Goal: Browse casually: Explore the website without a specific task or goal

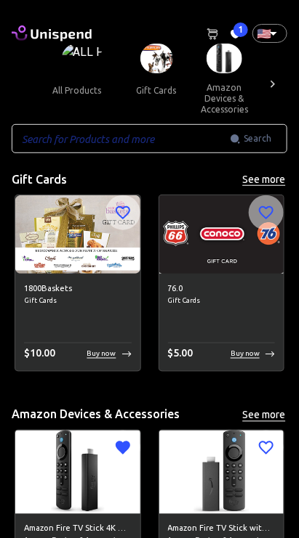
click at [241, 29] on span "1" at bounding box center [240, 30] width 15 height 15
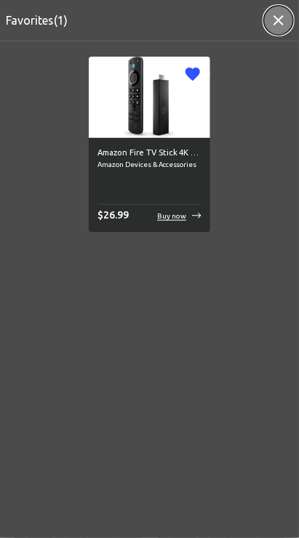
click at [274, 15] on icon "button" at bounding box center [278, 20] width 10 height 10
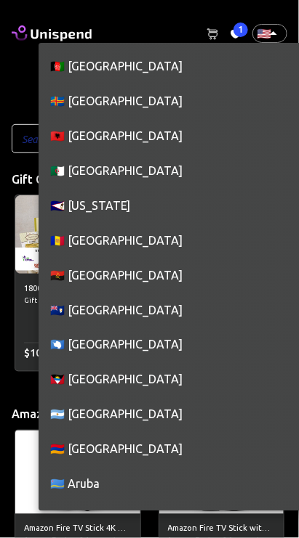
scroll to position [7916, 0]
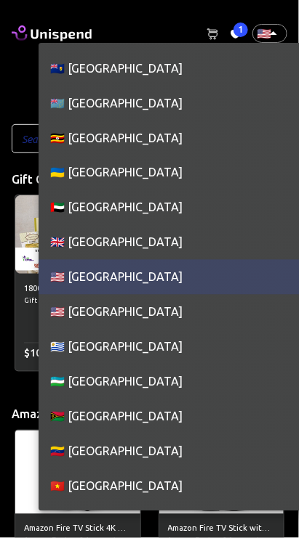
click at [20, 255] on div at bounding box center [149, 269] width 299 height 538
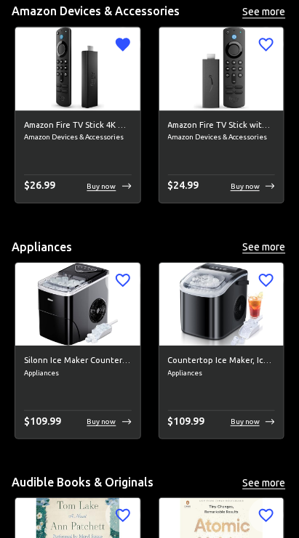
scroll to position [405, 0]
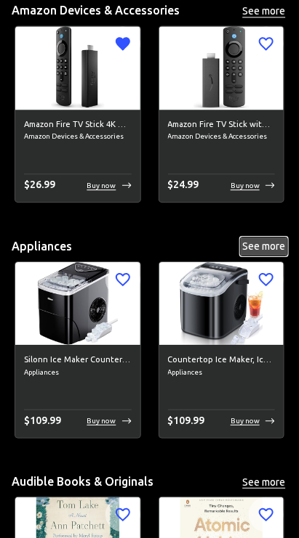
click at [262, 243] on button "See more" at bounding box center [264, 247] width 47 height 18
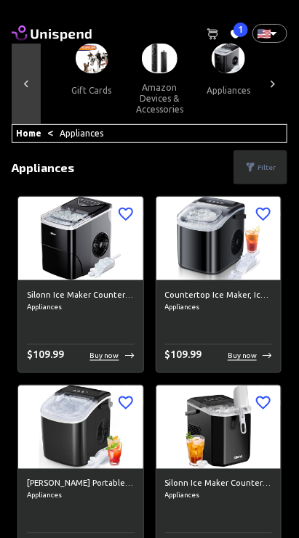
click at [28, 81] on icon at bounding box center [26, 84] width 15 height 15
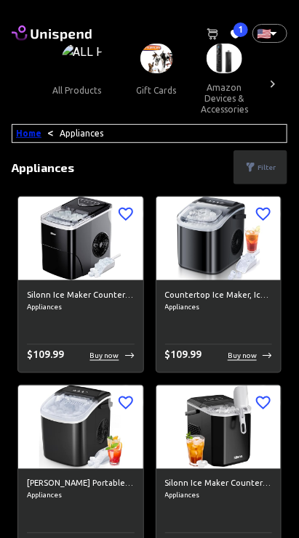
click at [31, 130] on link "Home" at bounding box center [28, 133] width 25 height 9
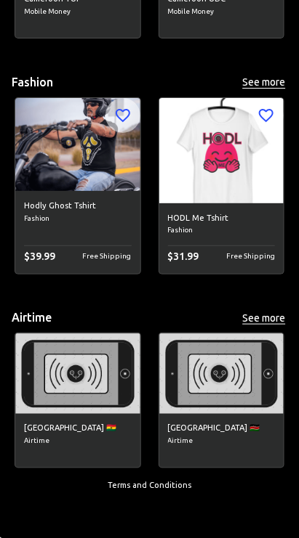
scroll to position [6908, 0]
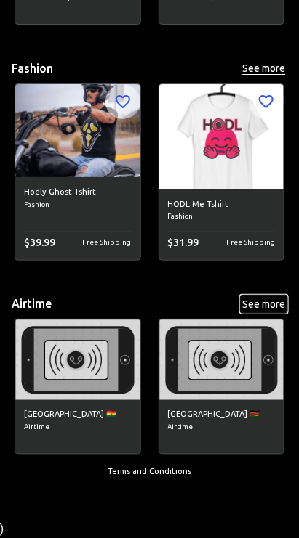
click at [261, 296] on button "See more" at bounding box center [264, 305] width 47 height 18
